Goal: Information Seeking & Learning: Learn about a topic

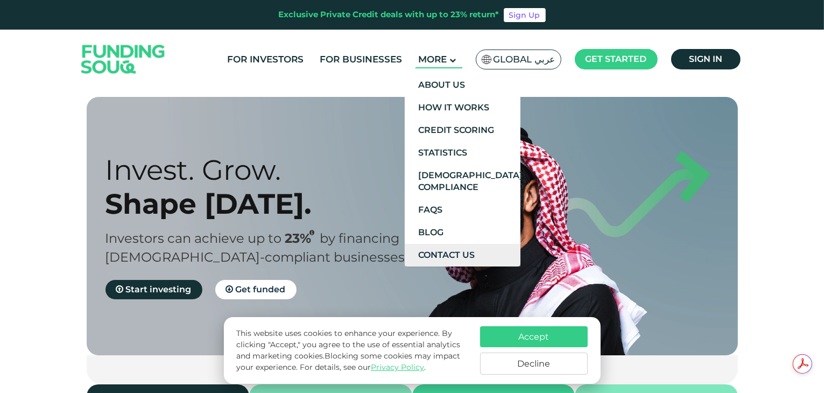
click at [453, 256] on link "Contact Us" at bounding box center [463, 255] width 116 height 23
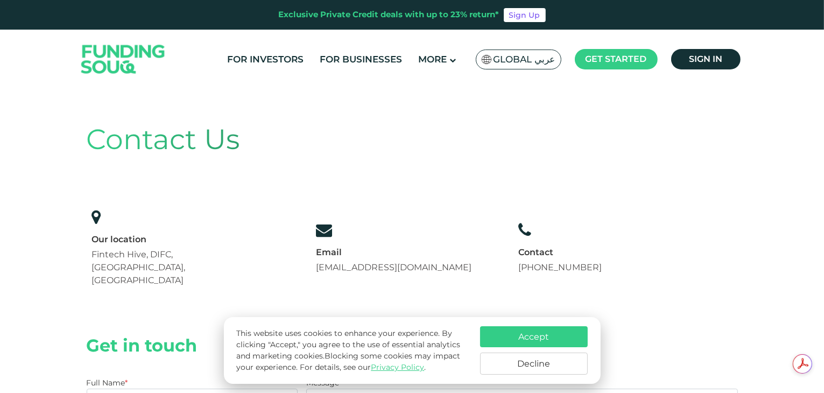
click at [579, 330] on button "Accept" at bounding box center [534, 336] width 108 height 21
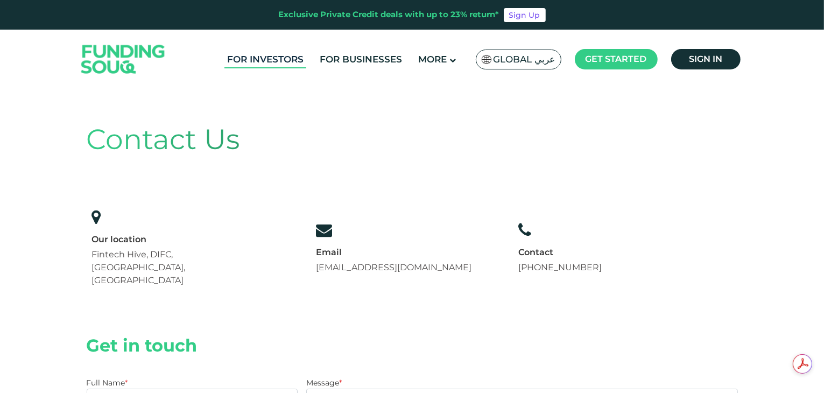
click at [259, 57] on link "For Investors" at bounding box center [265, 60] width 82 height 18
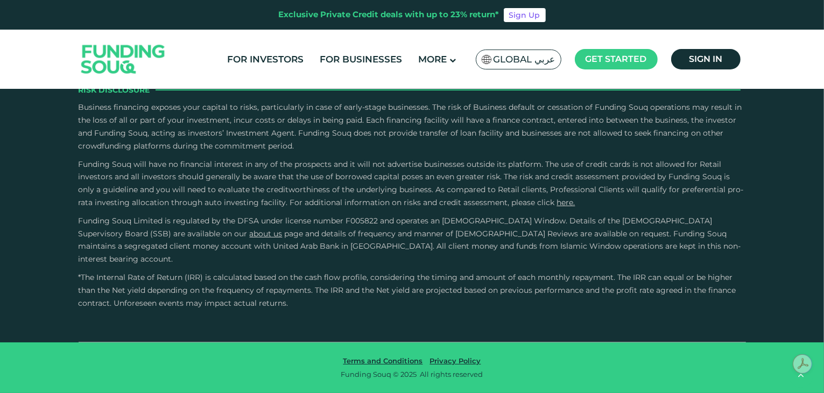
scroll to position [2099, 0]
radio input "true"
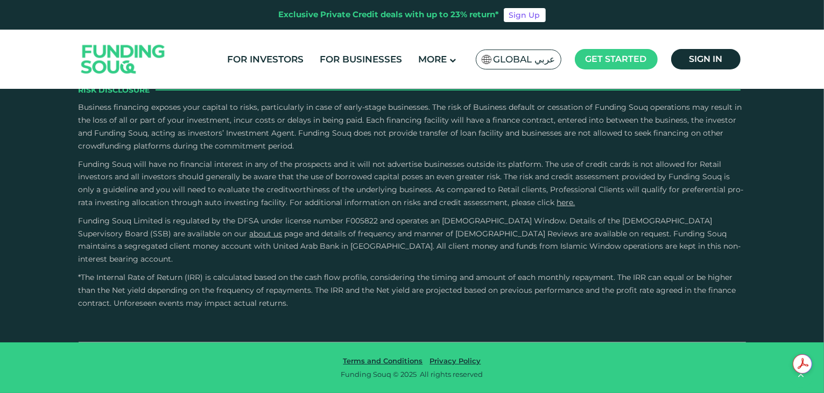
radio input "true"
type tc-range-slider "1"
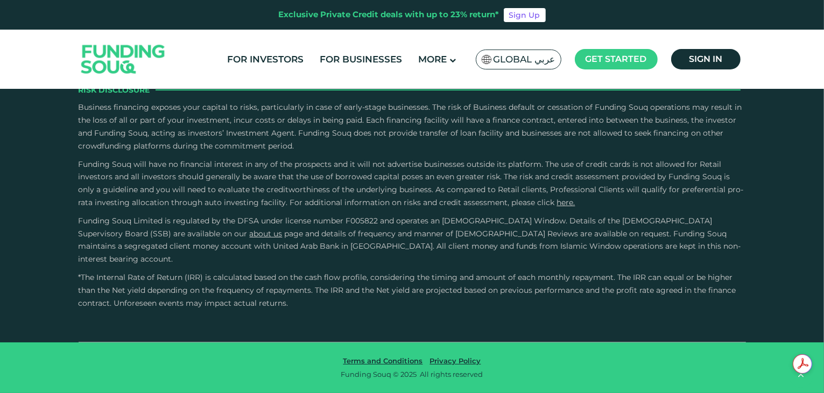
click at [370, 84] on div "For Investors For Businesses More About Us Global عربي" at bounding box center [412, 59] width 667 height 59
radio input "true"
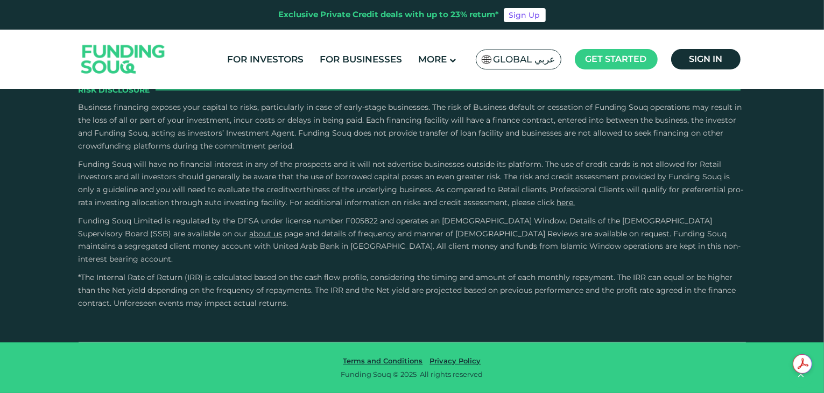
radio input "true"
click at [338, 51] on link "For Businesses" at bounding box center [361, 60] width 88 height 18
